Goal: Navigation & Orientation: Go to known website

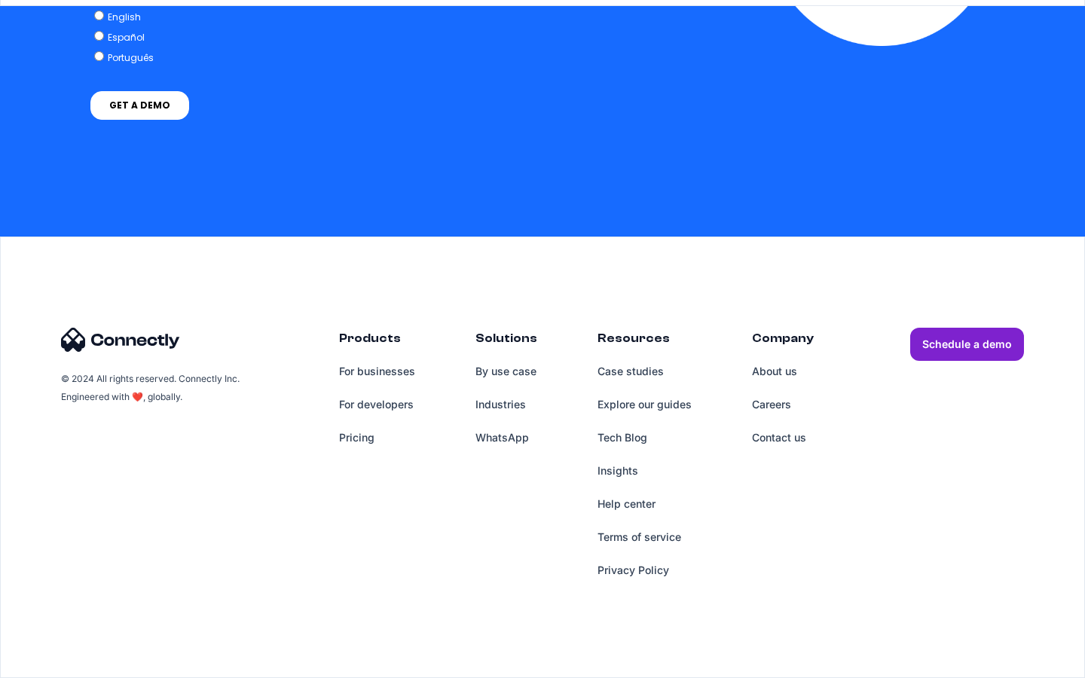
scroll to position [3838, 0]
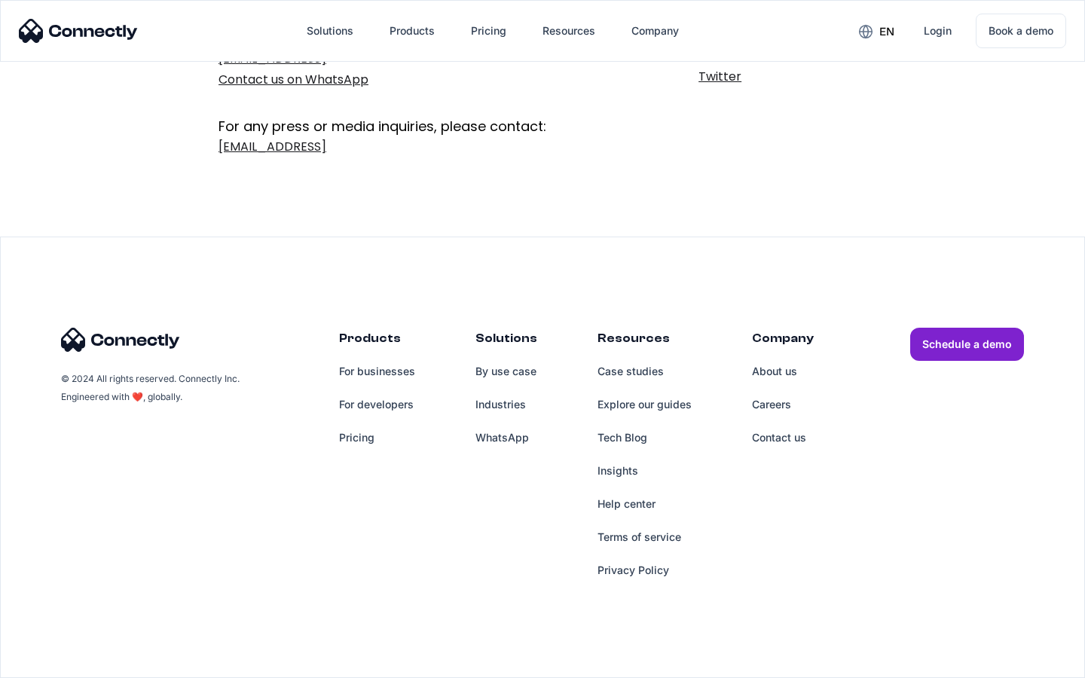
scroll to position [246, 0]
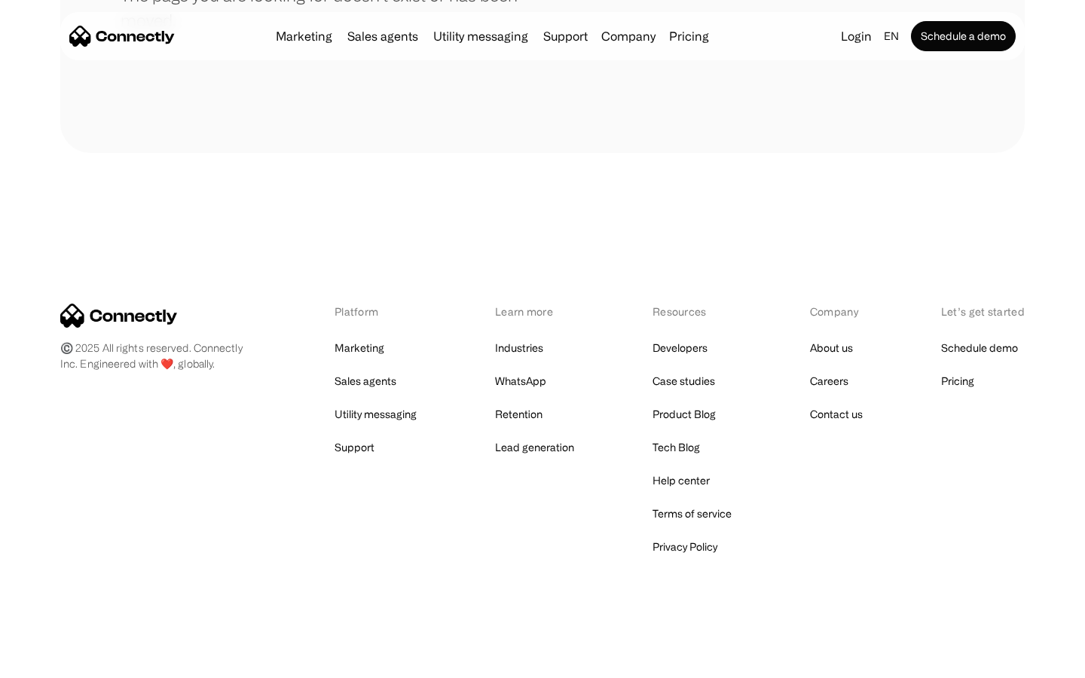
scroll to position [275, 0]
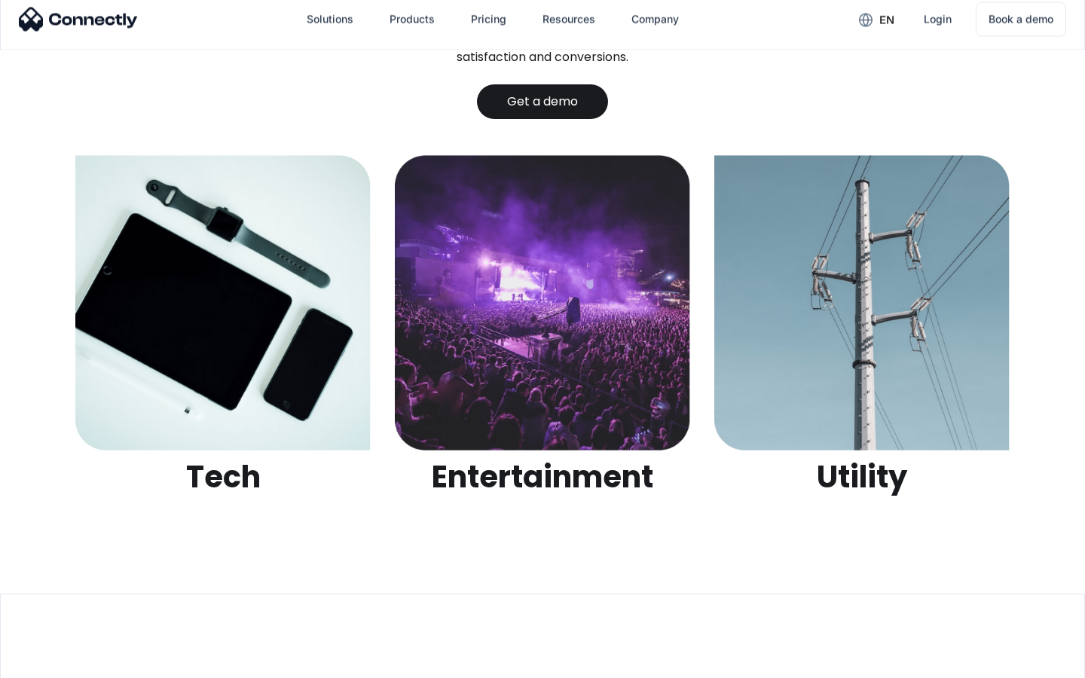
scroll to position [4755, 0]
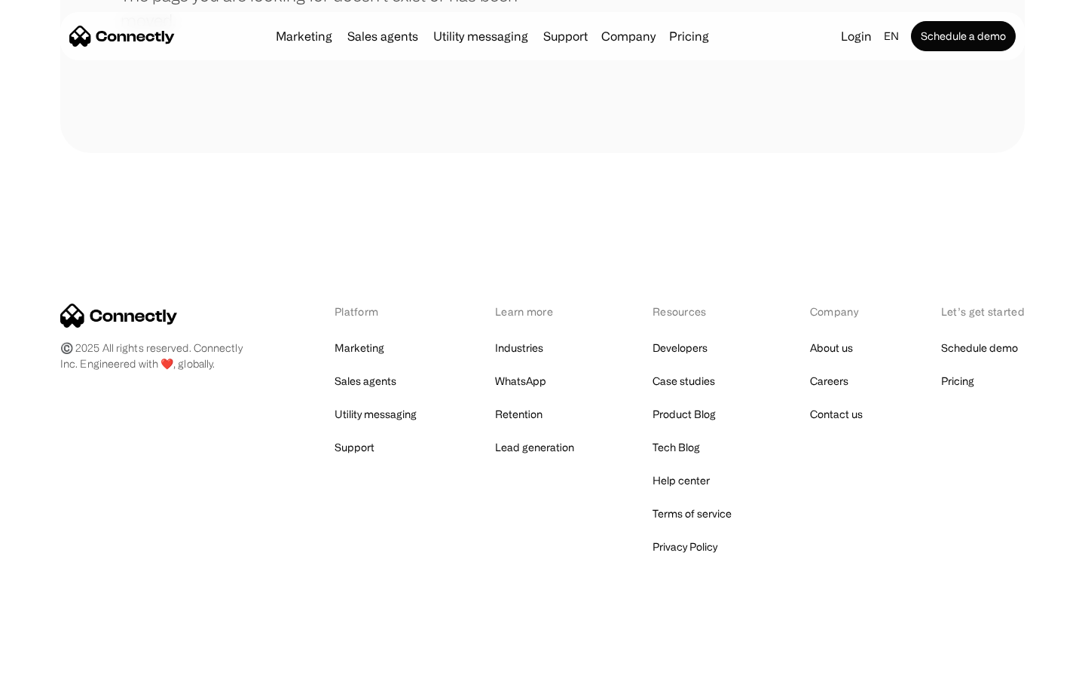
scroll to position [275, 0]
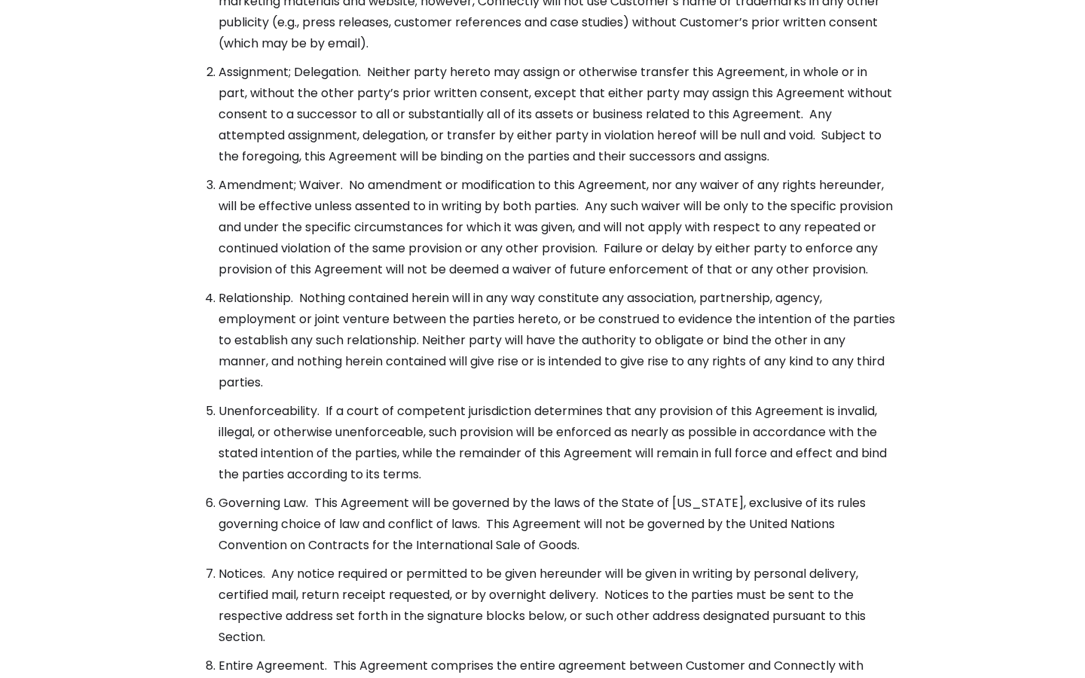
scroll to position [5480, 0]
